Goal: Download file/media

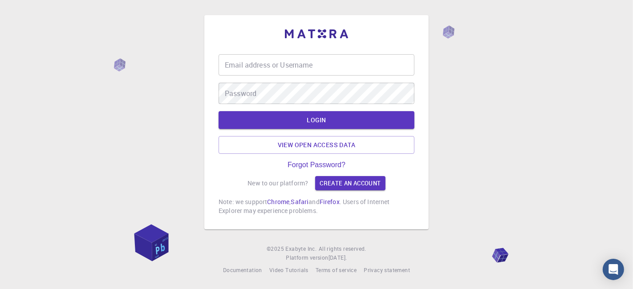
click at [274, 69] on input "Email address or Username" at bounding box center [316, 64] width 196 height 21
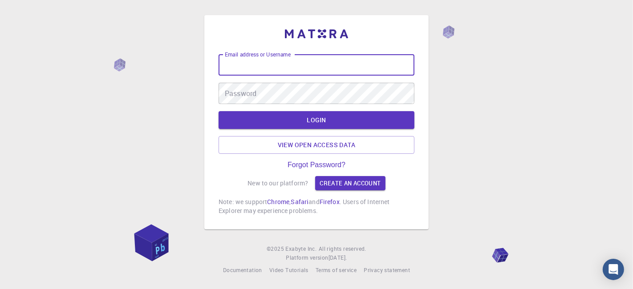
type input "kanrei"
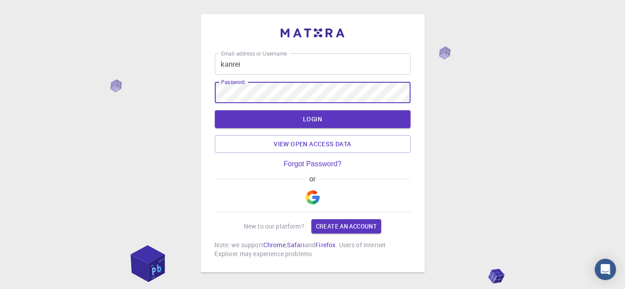
click at [215, 110] on button "LOGIN" at bounding box center [313, 119] width 196 height 18
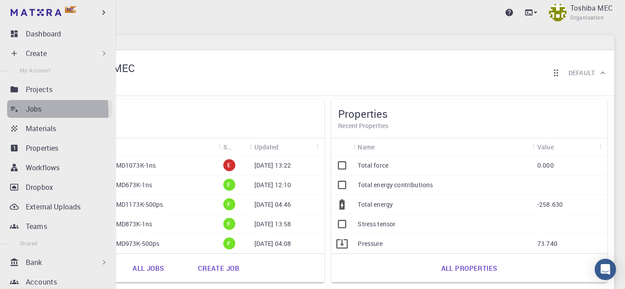
click at [30, 111] on p "Jobs" at bounding box center [34, 109] width 16 height 11
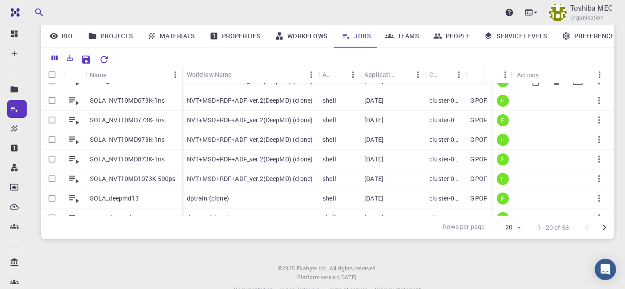
scroll to position [266, 0]
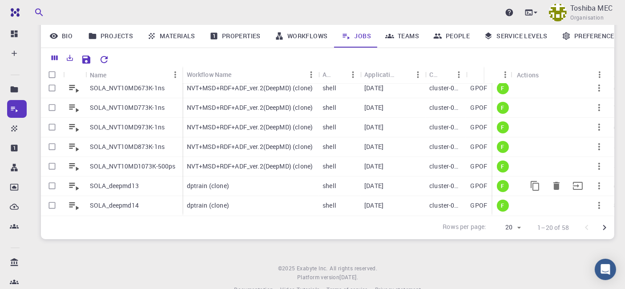
click at [122, 181] on p "SOLA_deepmd13" at bounding box center [114, 185] width 49 height 9
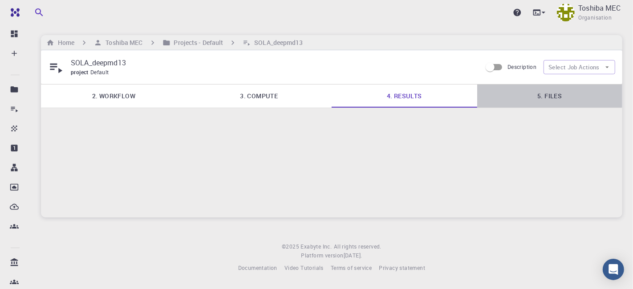
click at [553, 97] on link "5. Files" at bounding box center [549, 96] width 145 height 23
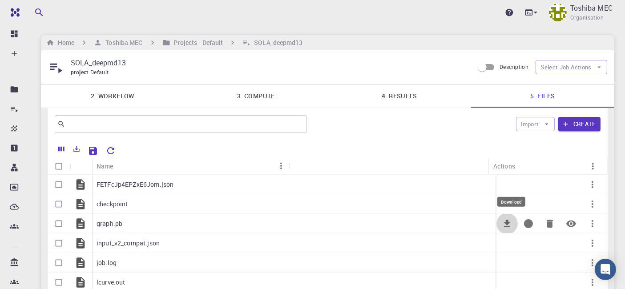
click at [508, 220] on icon "Download" at bounding box center [507, 224] width 6 height 8
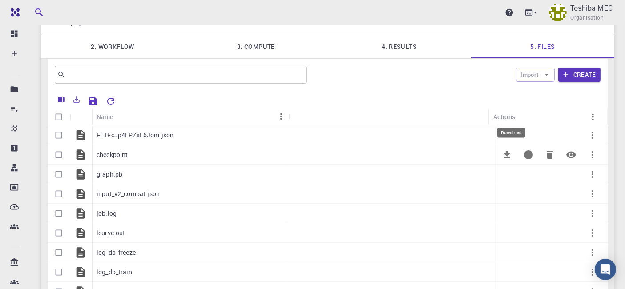
click at [505, 154] on icon "Download" at bounding box center [507, 154] width 11 height 11
click at [507, 211] on icon "Download" at bounding box center [507, 214] width 6 height 8
click at [506, 231] on icon "Download" at bounding box center [507, 233] width 6 height 8
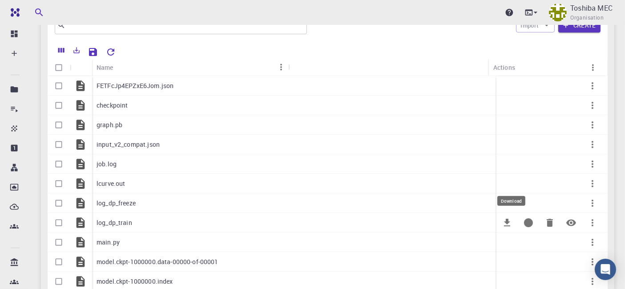
click at [506, 222] on icon "Download" at bounding box center [507, 223] width 6 height 8
click at [504, 240] on icon "Download" at bounding box center [507, 242] width 11 height 11
click at [503, 200] on icon "Download" at bounding box center [507, 203] width 11 height 11
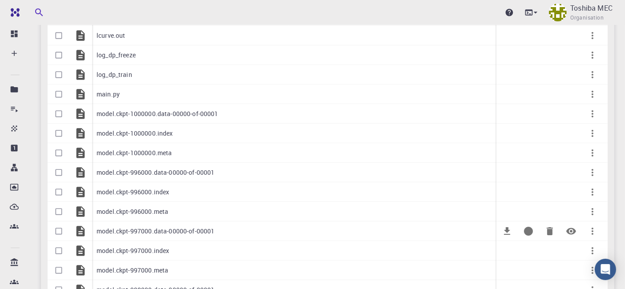
scroll to position [321, 0]
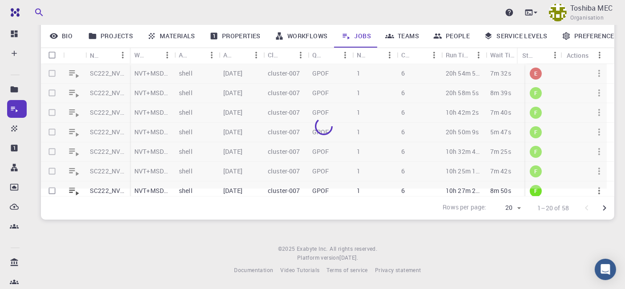
scroll to position [100, 0]
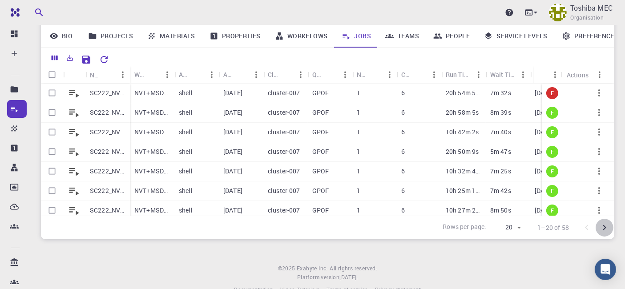
click at [604, 230] on icon "Go to next page" at bounding box center [604, 227] width 11 height 11
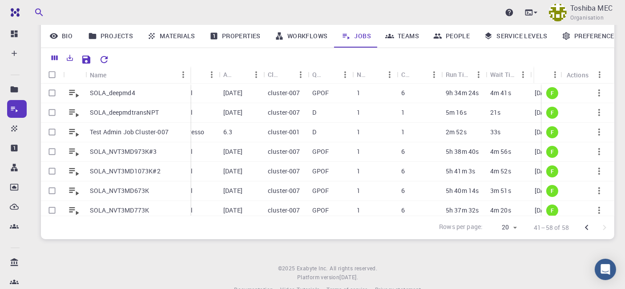
drag, startPoint x: 129, startPoint y: 75, endPoint x: 190, endPoint y: 74, distance: 60.5
click at [190, 74] on div "Name" at bounding box center [191, 74] width 9 height 17
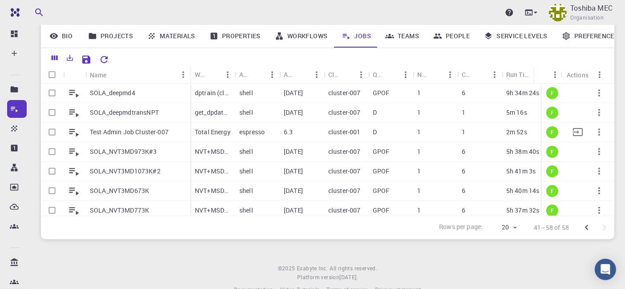
scroll to position [99, 0]
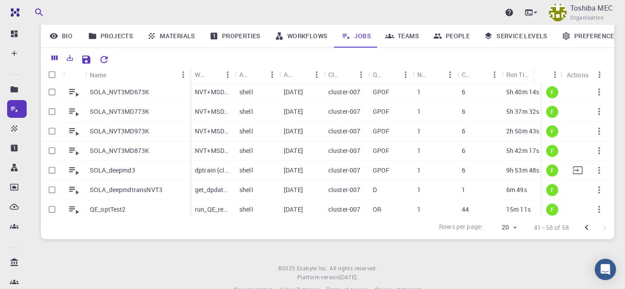
click at [134, 173] on p "SOLA_deepmd3" at bounding box center [112, 170] width 45 height 9
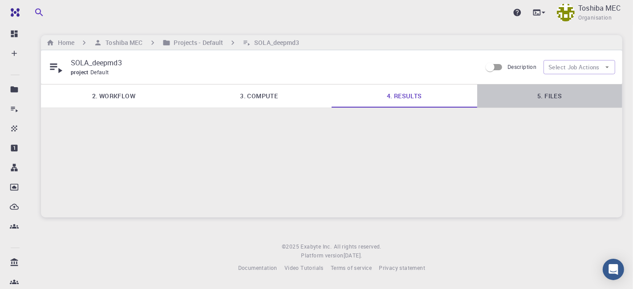
click at [558, 91] on link "5. Files" at bounding box center [549, 96] width 145 height 23
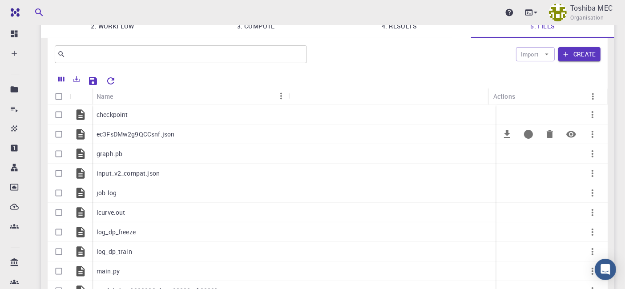
scroll to position [20, 0]
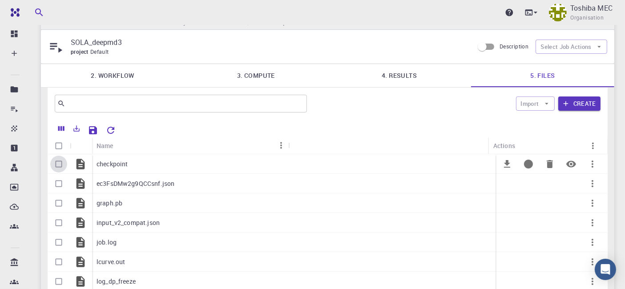
click at [56, 164] on input "Select row" at bounding box center [58, 164] width 17 height 17
checkbox input "true"
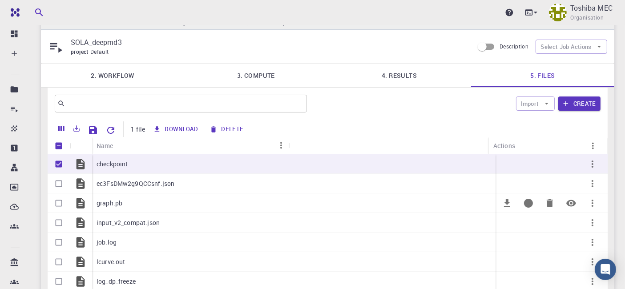
click at [60, 204] on input "Select row" at bounding box center [58, 203] width 17 height 17
checkbox input "true"
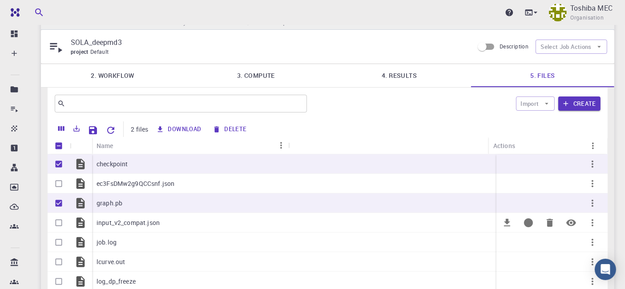
scroll to position [70, 0]
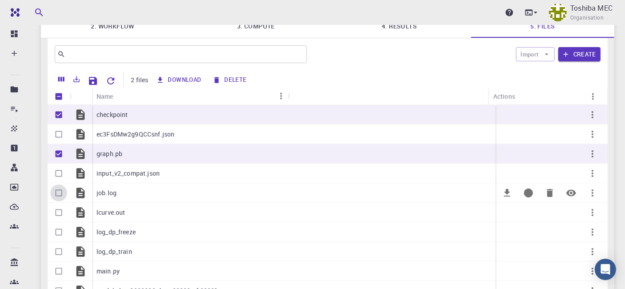
click at [57, 195] on input "Select row" at bounding box center [58, 193] width 17 height 17
checkbox input "true"
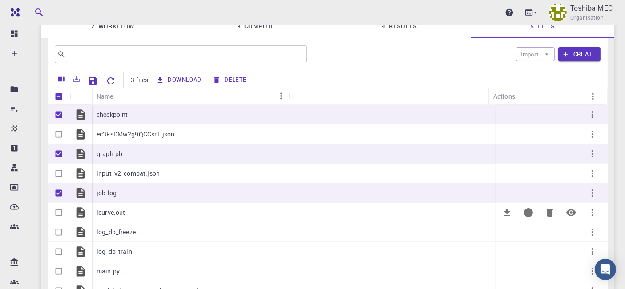
click at [57, 210] on input "Select row" at bounding box center [58, 212] width 17 height 17
checkbox input "true"
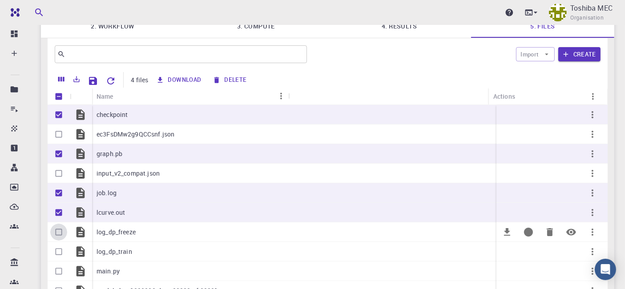
click at [56, 230] on input "Select row" at bounding box center [58, 232] width 17 height 17
checkbox input "true"
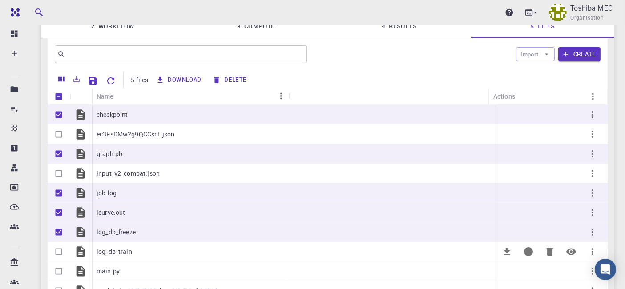
click at [60, 251] on input "Select row" at bounding box center [58, 251] width 17 height 17
checkbox input "true"
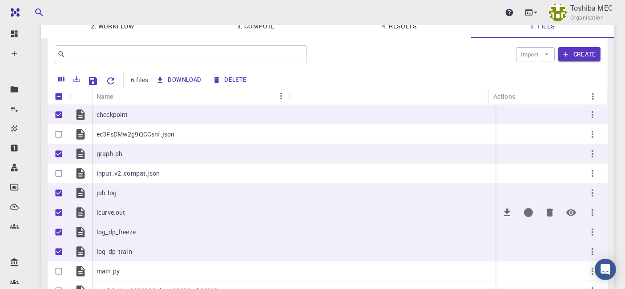
scroll to position [20, 0]
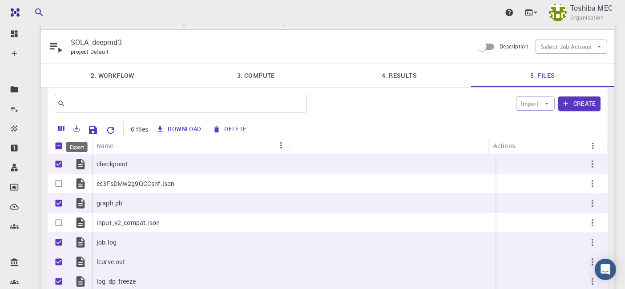
click at [77, 129] on icon "Export" at bounding box center [77, 128] width 6 height 6
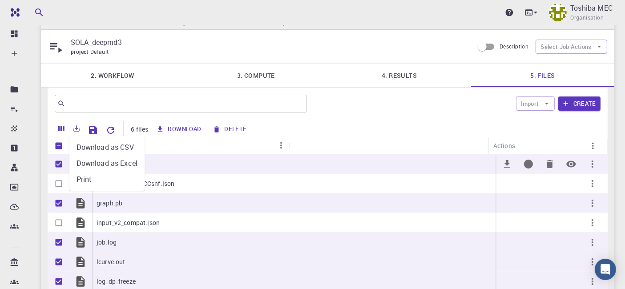
click at [260, 162] on div "checkpoint" at bounding box center [190, 164] width 196 height 20
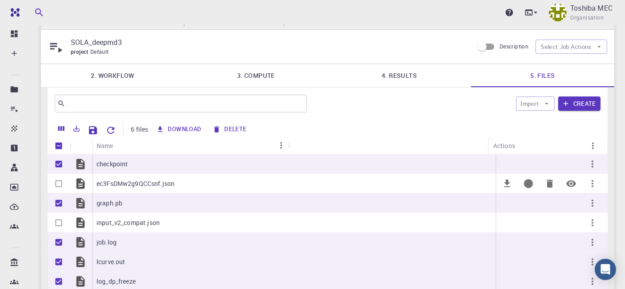
scroll to position [70, 0]
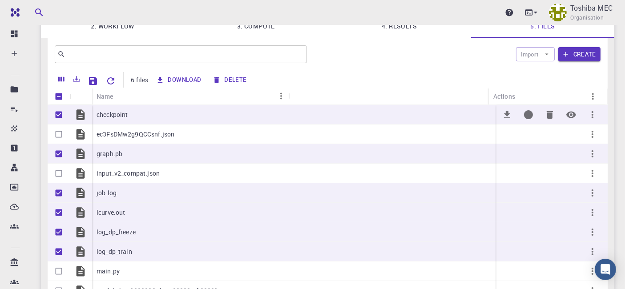
click at [60, 115] on input "Unselect row" at bounding box center [58, 114] width 17 height 17
checkbox input "false"
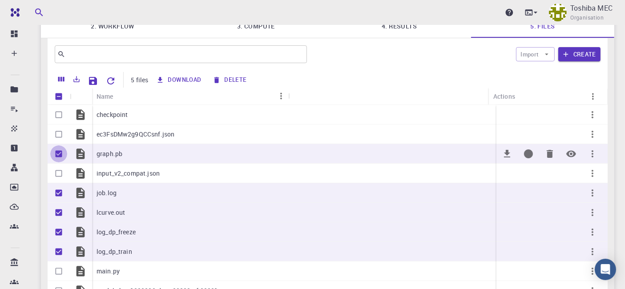
click at [56, 153] on input "Unselect row" at bounding box center [58, 153] width 17 height 17
checkbox input "false"
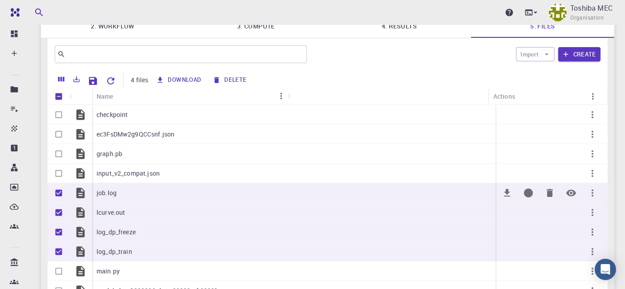
click at [60, 195] on input "Unselect row" at bounding box center [58, 193] width 17 height 17
checkbox input "false"
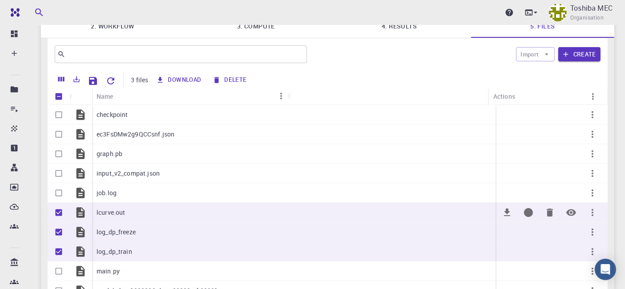
click at [59, 210] on input "Unselect row" at bounding box center [58, 212] width 17 height 17
checkbox input "false"
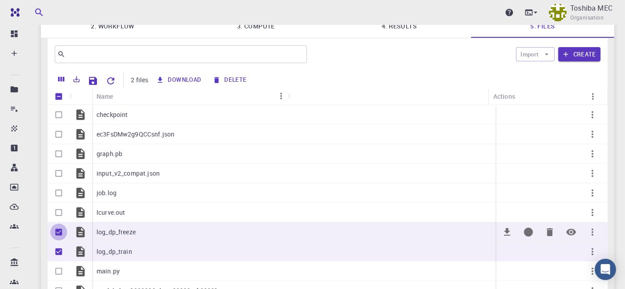
click at [59, 234] on input "Unselect row" at bounding box center [58, 232] width 17 height 17
checkbox input "false"
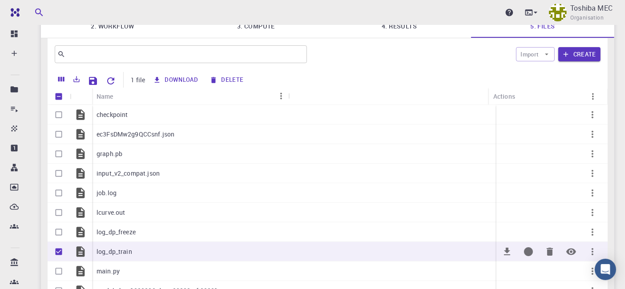
click at [58, 252] on input "Unselect row" at bounding box center [58, 251] width 17 height 17
checkbox input "false"
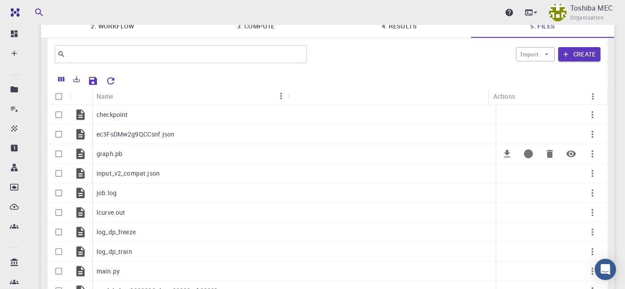
scroll to position [20, 0]
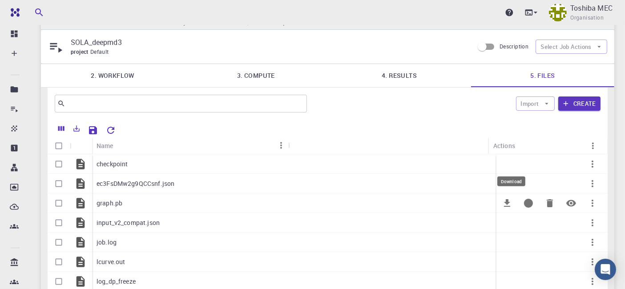
click at [504, 206] on icon "Download" at bounding box center [507, 203] width 6 height 8
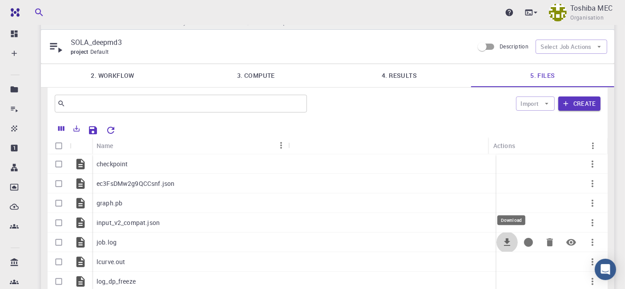
click at [507, 245] on icon "Download" at bounding box center [507, 242] width 6 height 8
click at [504, 262] on icon "Download" at bounding box center [507, 262] width 11 height 11
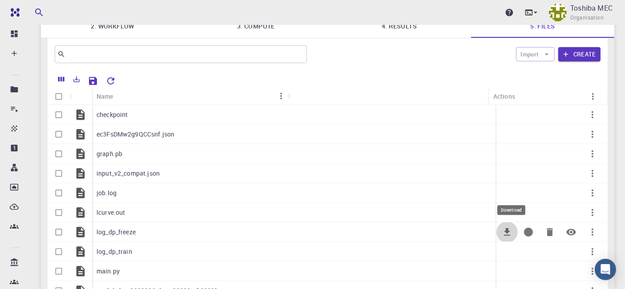
drag, startPoint x: 507, startPoint y: 232, endPoint x: 385, endPoint y: 246, distance: 122.7
click at [507, 232] on icon "Download" at bounding box center [507, 232] width 6 height 8
click at [504, 248] on icon "Download" at bounding box center [507, 251] width 11 height 11
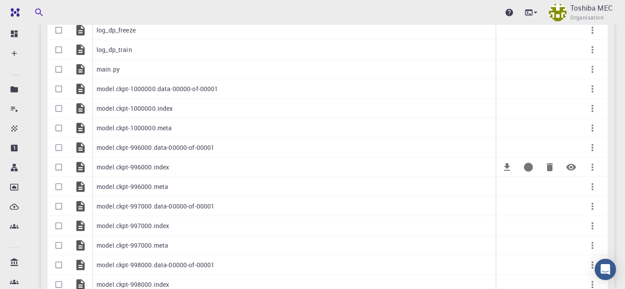
scroll to position [222, 0]
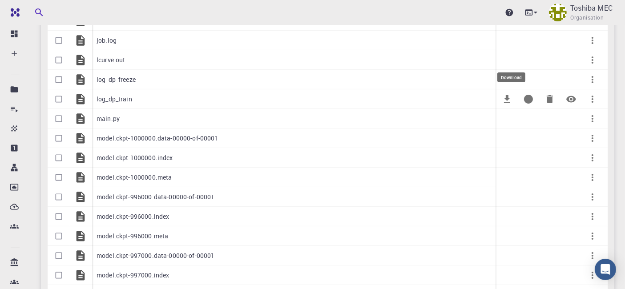
click at [505, 94] on icon "Download" at bounding box center [507, 99] width 11 height 11
click at [503, 78] on icon "Download" at bounding box center [507, 79] width 11 height 11
click at [504, 60] on icon "Download" at bounding box center [507, 60] width 11 height 11
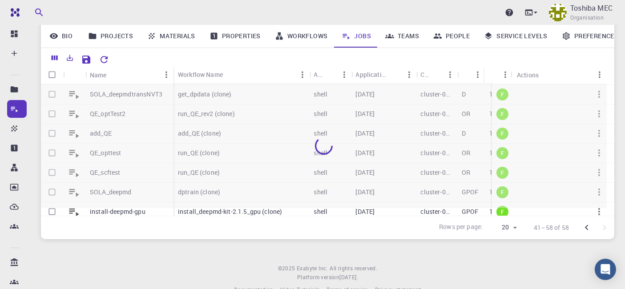
scroll to position [227, 0]
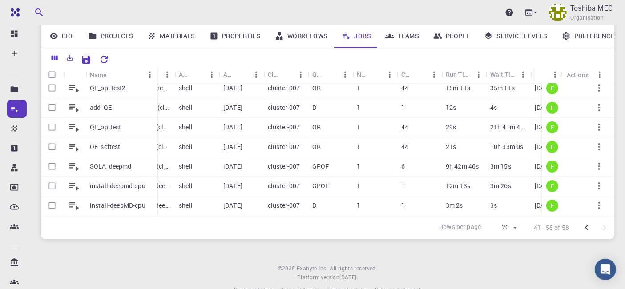
drag, startPoint x: 129, startPoint y: 74, endPoint x: 157, endPoint y: 73, distance: 27.2
click at [157, 73] on div "Name" at bounding box center [157, 74] width 9 height 17
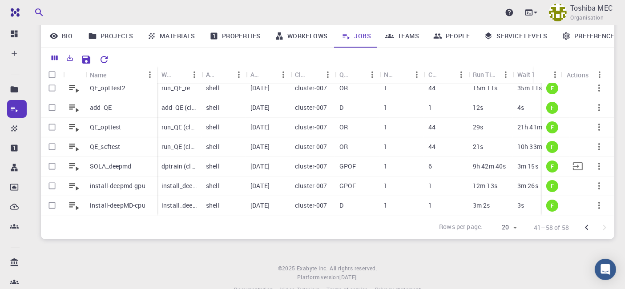
click at [114, 162] on p "SOLA_deepmd" at bounding box center [111, 166] width 42 height 9
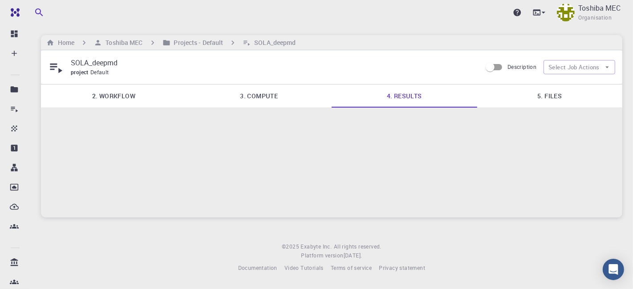
click at [543, 100] on link "5. Files" at bounding box center [549, 96] width 145 height 23
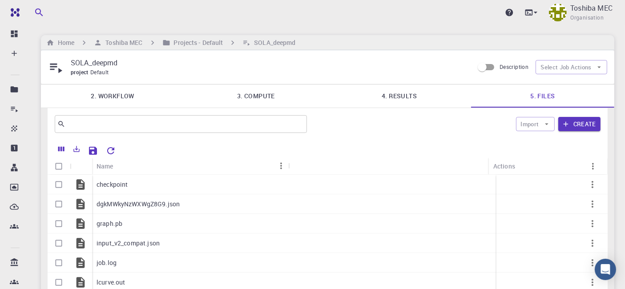
scroll to position [49, 0]
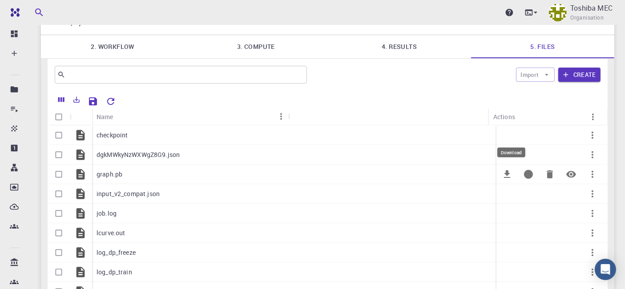
click at [507, 170] on icon "Download" at bounding box center [507, 174] width 6 height 8
click at [507, 135] on icon "Download" at bounding box center [507, 135] width 6 height 8
click at [508, 210] on icon "Download" at bounding box center [507, 214] width 6 height 8
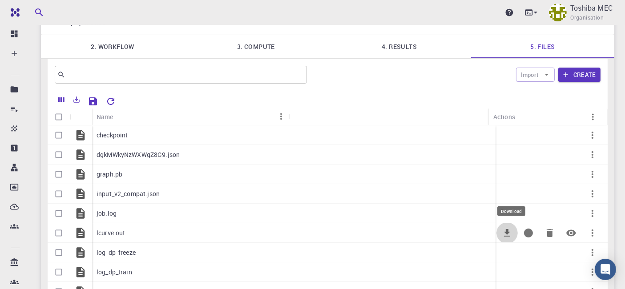
click at [504, 230] on icon "Download" at bounding box center [507, 233] width 11 height 11
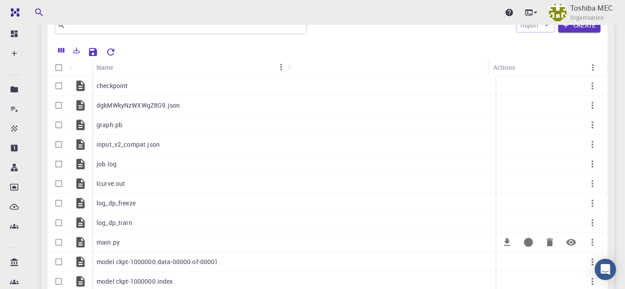
scroll to position [198, 0]
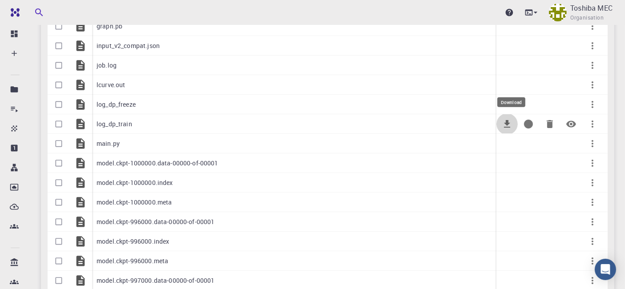
click at [507, 125] on icon "Download" at bounding box center [507, 124] width 11 height 11
click at [506, 103] on icon "Download" at bounding box center [507, 105] width 6 height 8
click at [293, 122] on div at bounding box center [392, 124] width 208 height 20
click at [592, 9] on p "Toshiba MEC" at bounding box center [591, 8] width 42 height 11
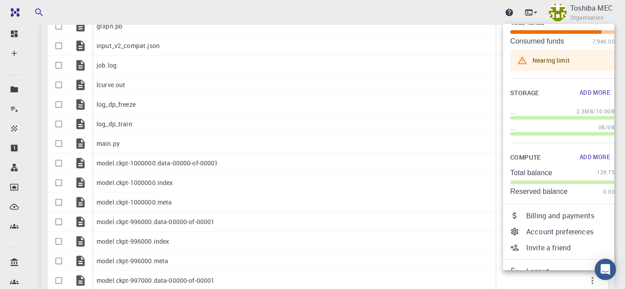
scroll to position [56, 0]
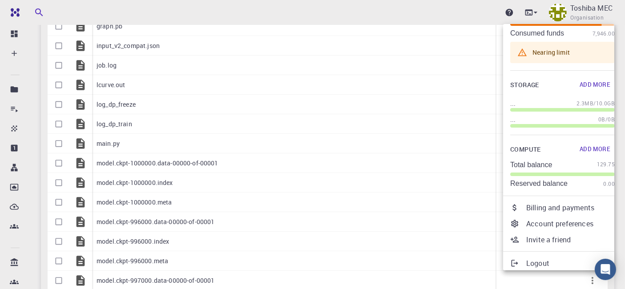
click at [533, 266] on p "Logout" at bounding box center [570, 263] width 89 height 11
